Goal: Browse casually

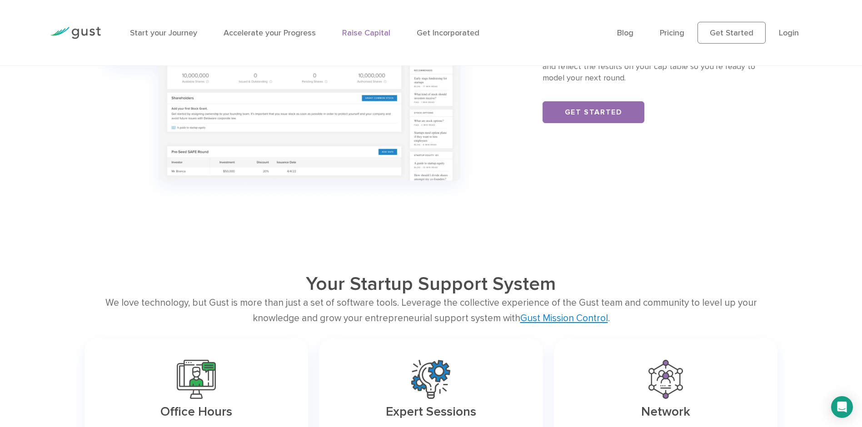
scroll to position [1453, 0]
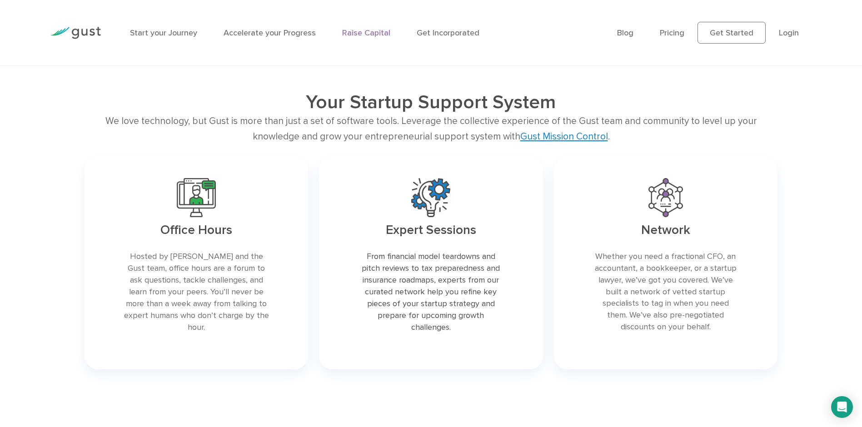
click at [437, 101] on h2 "Your Startup Support System" at bounding box center [431, 102] width 554 height 23
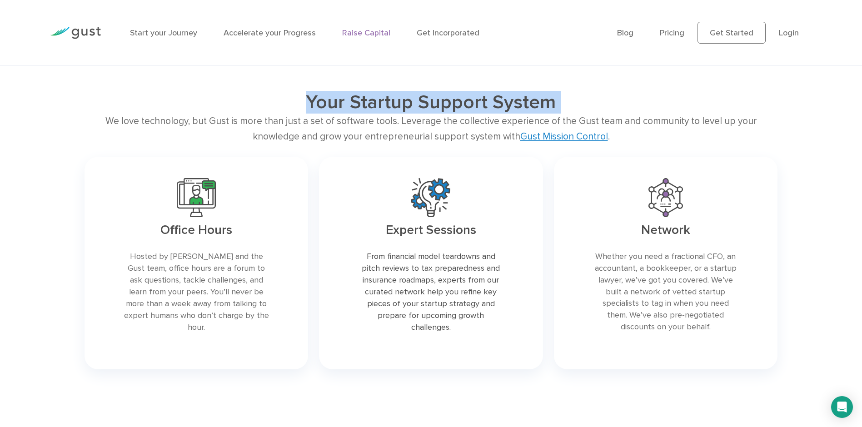
click at [433, 102] on h2 "Your Startup Support System" at bounding box center [431, 102] width 554 height 23
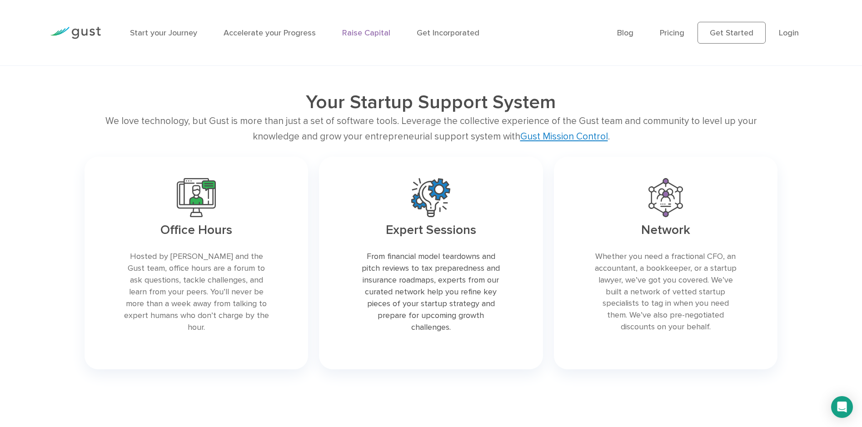
click at [433, 102] on h2 "Your Startup Support System" at bounding box center [431, 102] width 554 height 23
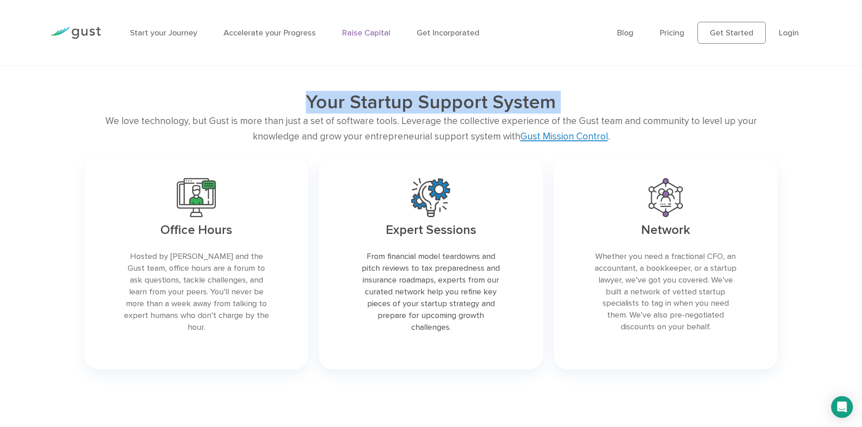
click at [433, 102] on h2 "Your Startup Support System" at bounding box center [431, 102] width 554 height 23
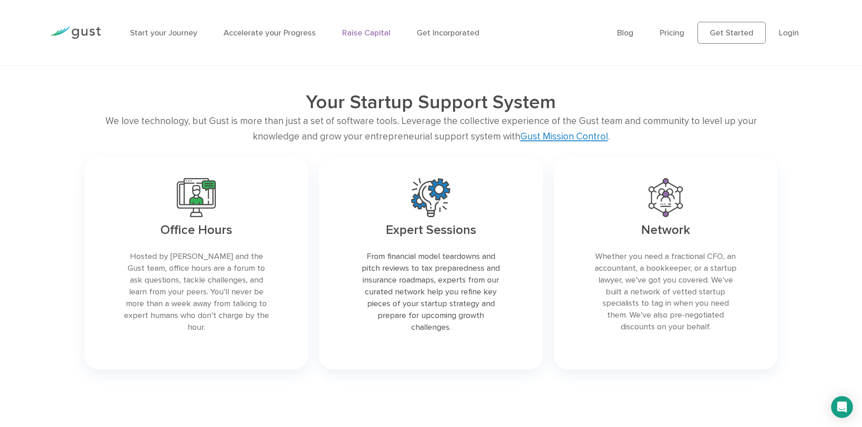
click at [433, 102] on h2 "Your Startup Support System" at bounding box center [431, 102] width 554 height 23
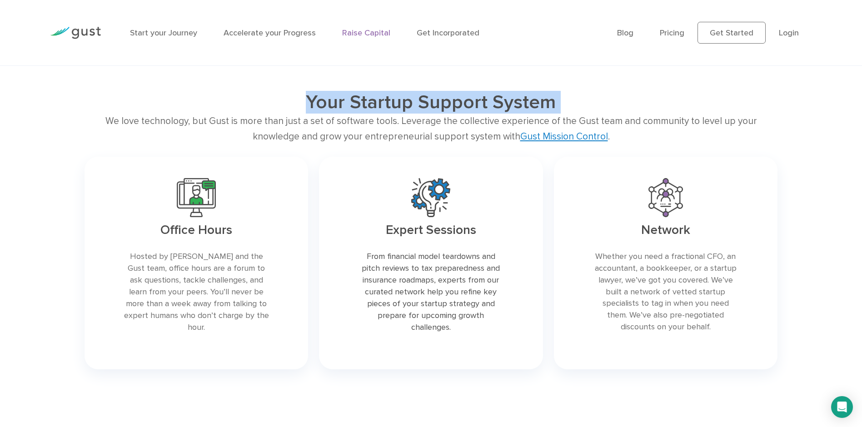
click at [433, 102] on h2 "Your Startup Support System" at bounding box center [431, 102] width 554 height 23
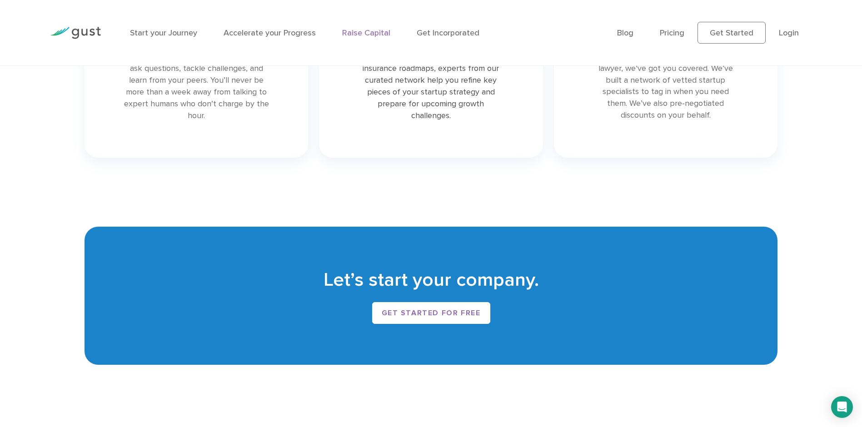
scroll to position [1908, 0]
